Goal: Communication & Community: Answer question/provide support

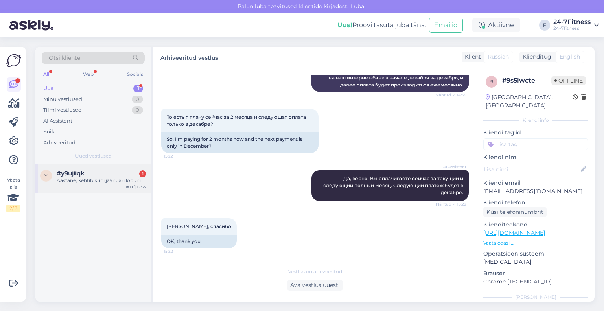
click at [76, 175] on span "#y9ujiiqk" at bounding box center [71, 173] width 28 height 7
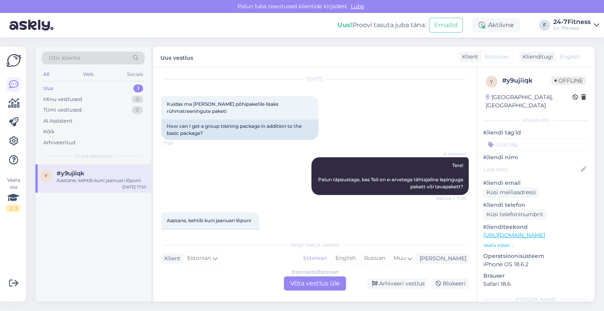
scroll to position [473, 0]
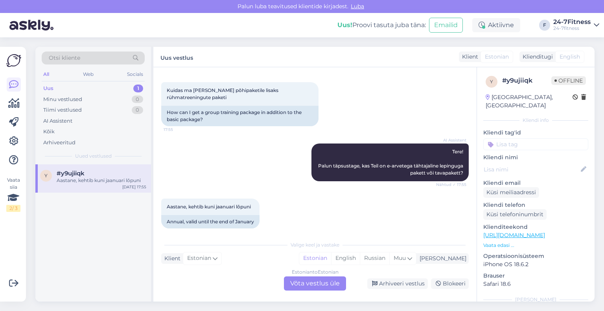
click at [304, 281] on div "Estonian to Estonian Võta vestlus üle" at bounding box center [315, 283] width 62 height 14
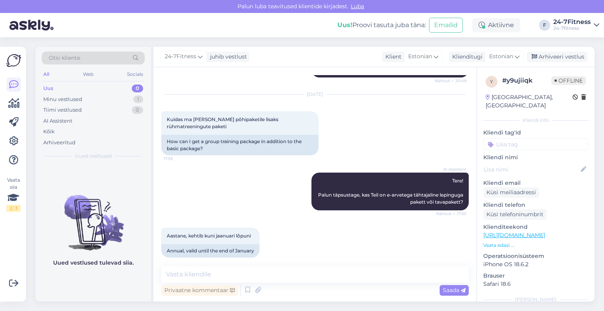
scroll to position [453, 0]
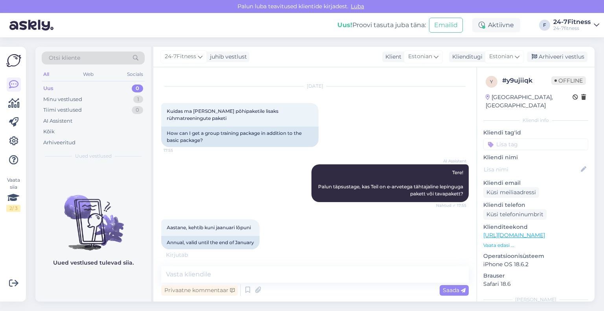
drag, startPoint x: 31, startPoint y: 271, endPoint x: 82, endPoint y: 174, distance: 109.2
click at [31, 271] on div "Otsi kliente All Web Socials Uus 0 Minu vestlused 1 Tiimi vestlused 0 AI Assist…" at bounding box center [317, 174] width 573 height 274
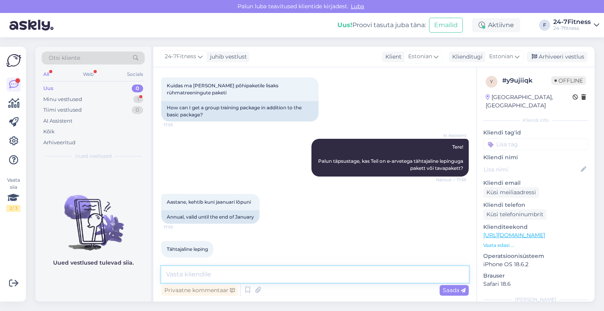
click at [236, 272] on textarea at bounding box center [315, 274] width 308 height 17
paste textarea "Rühmatreeningute paketi ostmiseks [PERSON_NAME] meie kodulehele [URL][DOMAIN_NA…"
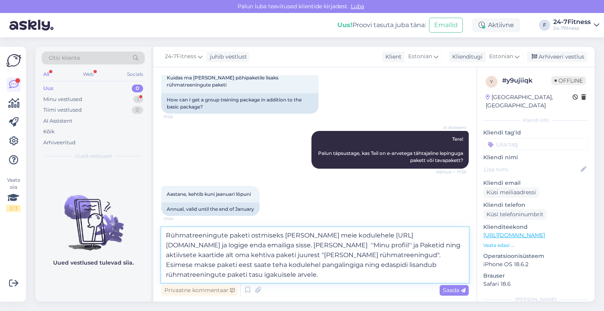
click at [167, 236] on textarea "Rühmatreeningute paketi ostmiseks [PERSON_NAME] meie kodulehele [URL][DOMAIN_NA…" at bounding box center [315, 254] width 308 height 55
type textarea "Täname! Rühmatreeningute paketi ostmiseks [PERSON_NAME] meie kodulehele [URL][D…"
click at [450, 290] on span "Saada" at bounding box center [454, 290] width 23 height 7
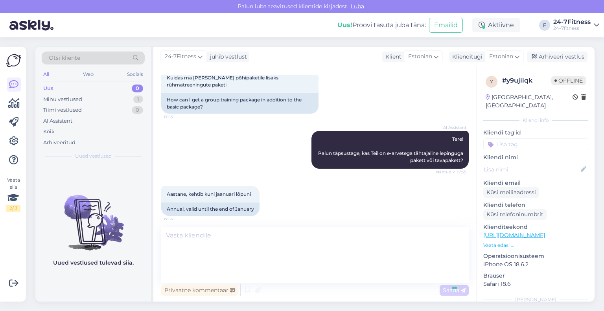
scroll to position [554, 0]
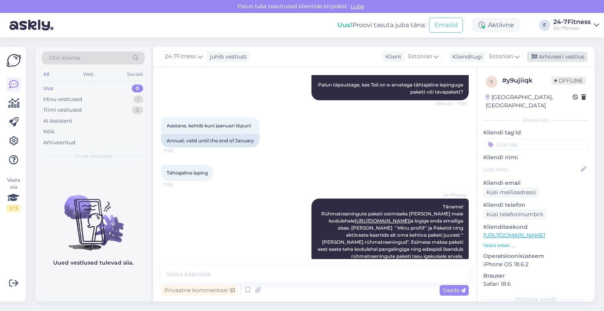
click at [563, 60] on div "Arhiveeri vestlus" at bounding box center [557, 57] width 61 height 11
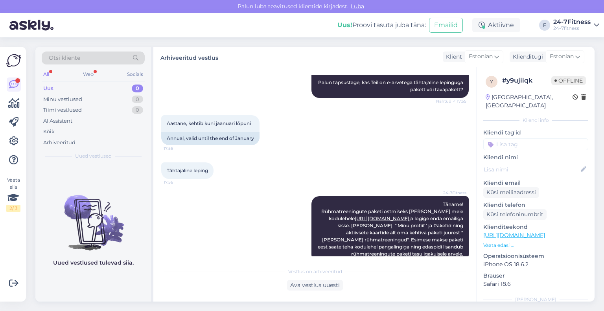
scroll to position [666, 0]
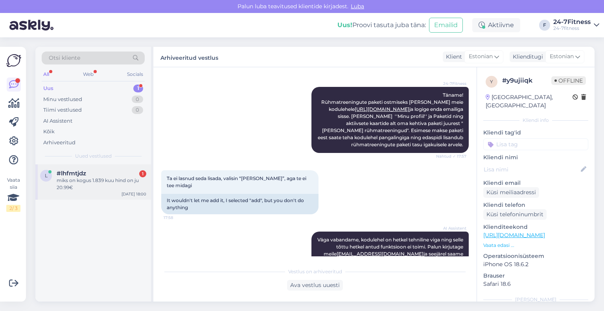
click at [101, 188] on div "miks on kogus 1.839 kuu hind on ju 20.99€" at bounding box center [102, 184] width 90 height 14
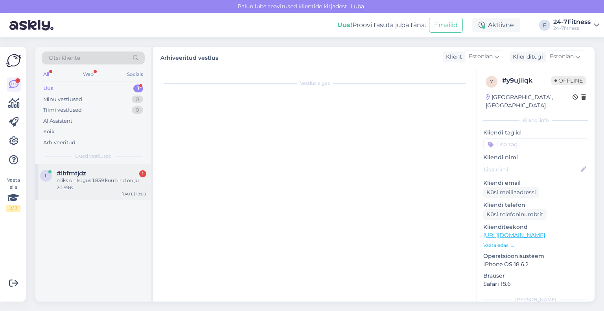
scroll to position [0, 0]
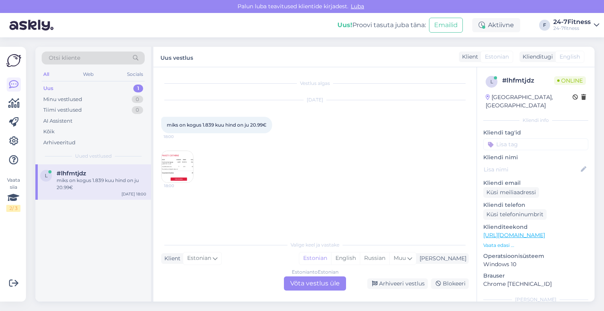
click at [189, 160] on img at bounding box center [177, 166] width 31 height 31
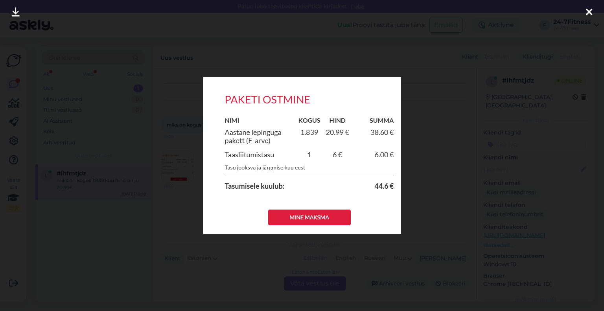
click at [588, 13] on icon at bounding box center [589, 12] width 6 height 10
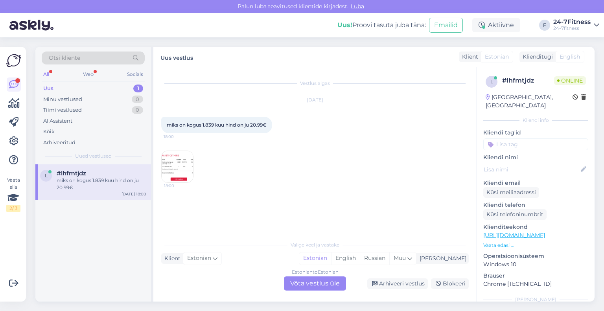
click at [96, 246] on div "l #lhfmtjdz miks on kogus 1.839 kuu hind on ju 20.99€ [DATE] 18:00" at bounding box center [93, 232] width 116 height 137
click at [311, 282] on div "Estonian to Estonian Võta vestlus üle" at bounding box center [315, 283] width 62 height 14
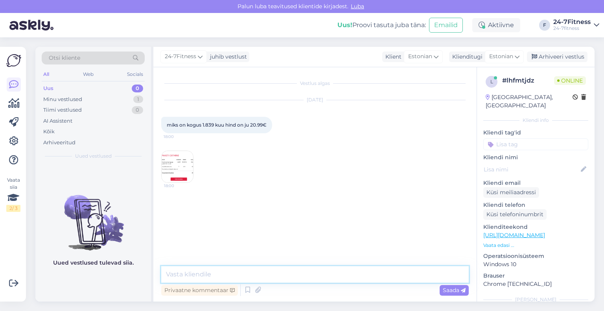
click at [287, 271] on textarea at bounding box center [315, 274] width 308 height 17
paste textarea "Ostes tähtajalise aastase lepinguga paketi tasute esimese maksena nii jooksva k…"
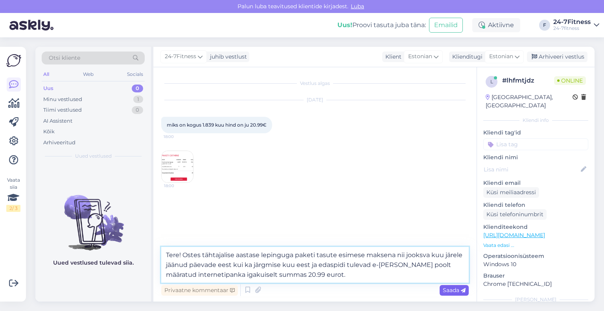
type textarea "Tere! Ostes tähtajalise aastase lepinguga paketi tasute esimese maksena nii joo…"
click at [456, 289] on span "Saada" at bounding box center [454, 290] width 23 height 7
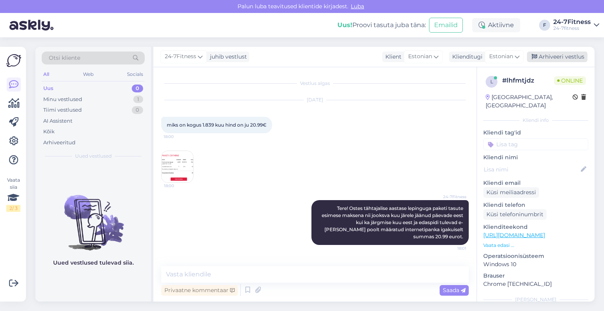
click at [557, 52] on div "Arhiveeri vestlus" at bounding box center [557, 57] width 61 height 11
